Goal: Obtain resource: Download file/media

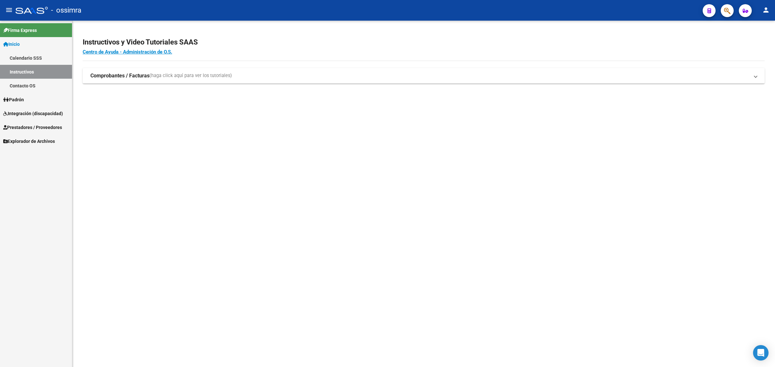
click at [37, 109] on link "Integración (discapacidad)" at bounding box center [36, 113] width 72 height 14
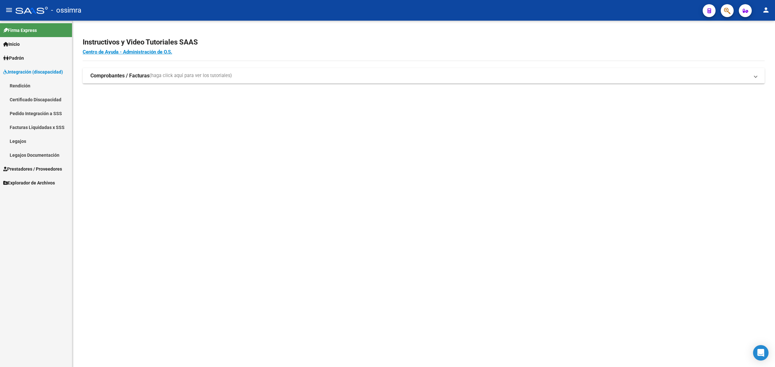
click at [44, 108] on link "Pedido Integración a SSS" at bounding box center [36, 113] width 72 height 14
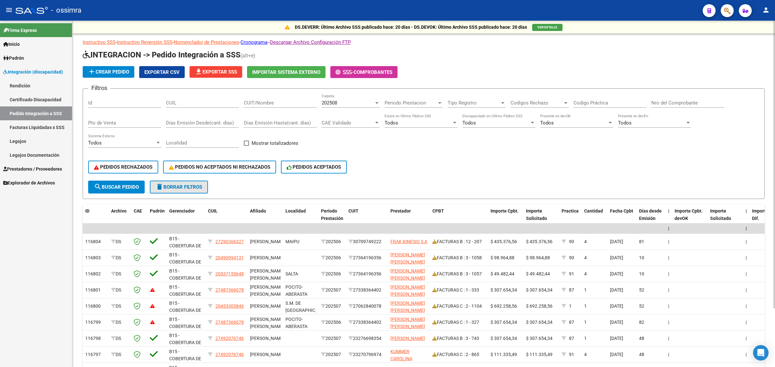
click at [170, 186] on span "delete Borrar Filtros" at bounding box center [179, 187] width 46 height 6
click at [225, 70] on span "file_download Exportar SSS" at bounding box center [216, 72] width 42 height 6
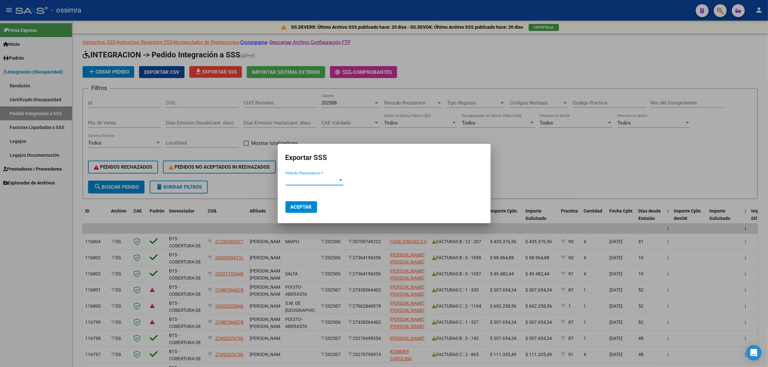
click at [315, 178] on span "Periodo Presentacion *" at bounding box center [312, 180] width 52 height 6
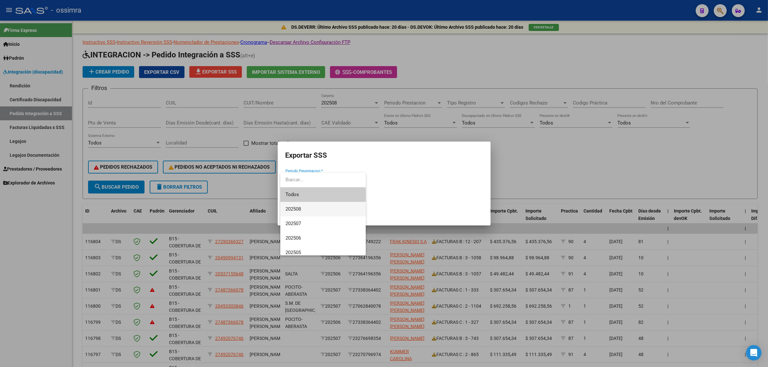
click at [303, 208] on span "202508" at bounding box center [323, 209] width 75 height 15
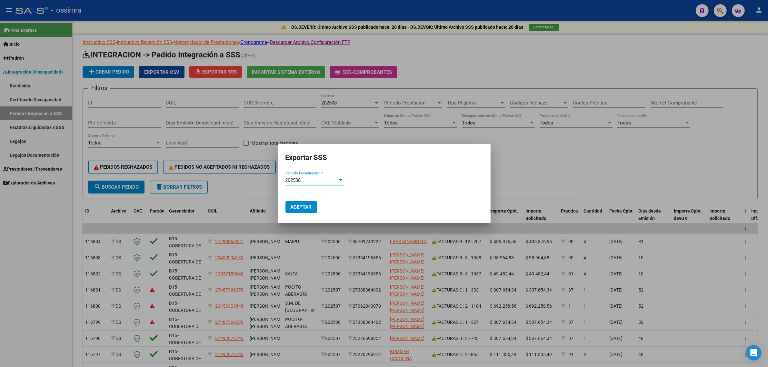
click at [302, 207] on span "Aceptar" at bounding box center [301, 207] width 21 height 6
